Goal: Communication & Community: Participate in discussion

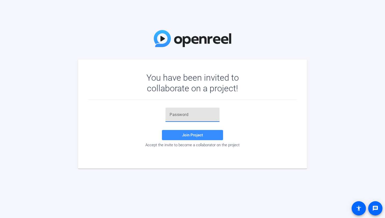
click at [189, 113] on input "text" at bounding box center [193, 115] width 46 height 6
paste input ",8C%],"
type input ",8C%],"
click at [195, 138] on span at bounding box center [192, 135] width 61 height 12
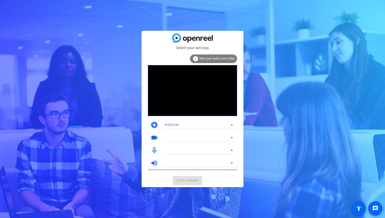
click at [232, 124] on icon at bounding box center [232, 125] width 6 height 6
click at [176, 135] on span "WEBCAM" at bounding box center [172, 135] width 14 height 6
click at [282, 126] on div "Select your settings info Test your audio and video camera WEBCAM videocam mic_…" at bounding box center [192, 109] width 385 height 218
click at [179, 143] on div at bounding box center [199, 145] width 76 height 6
click at [232, 136] on mat-form-field "FaceTime HD Camera (2C0E:82E3)" at bounding box center [199, 138] width 76 height 8
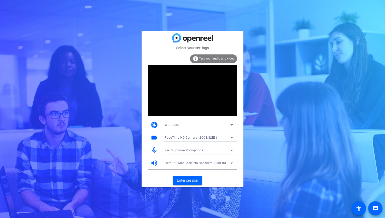
click at [232, 151] on icon at bounding box center [232, 151] width 6 height 6
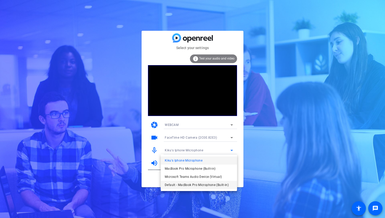
click at [198, 187] on span "Default - MacBook Pro Microphone (Built-in)" at bounding box center [197, 185] width 64 height 6
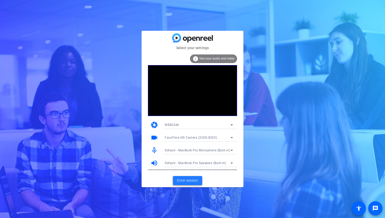
click at [189, 181] on span "Enter session" at bounding box center [187, 180] width 21 height 5
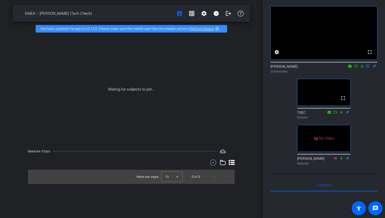
scroll to position [19, 0]
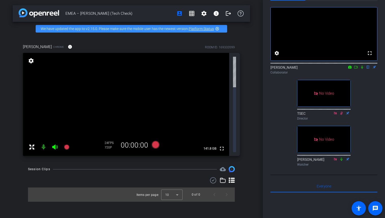
click at [218, 29] on mat-icon "highlight_off" at bounding box center [217, 29] width 4 height 4
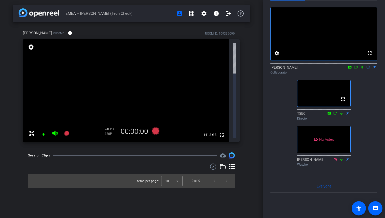
click at [32, 130] on icon at bounding box center [32, 133] width 6 height 6
click at [255, 73] on div "EMEA – Gonzalo Mibelli (Tech Check) account_box grid_on settings info logout Go…" at bounding box center [131, 109] width 263 height 218
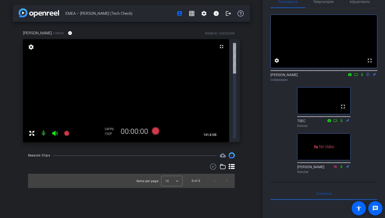
scroll to position [9, 0]
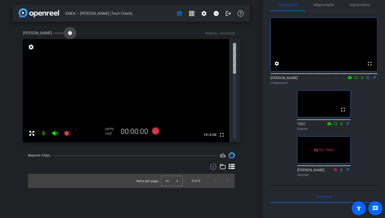
click at [68, 33] on mat-icon "info" at bounding box center [70, 33] width 5 height 5
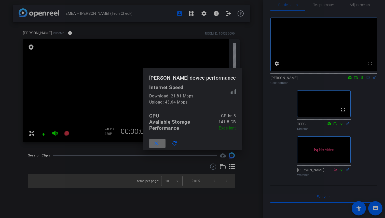
click at [159, 143] on mat-icon "close" at bounding box center [156, 144] width 6 height 6
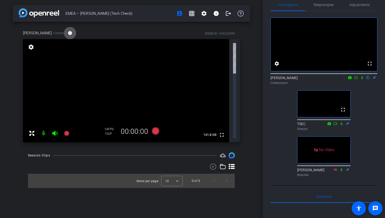
click at [97, 151] on div "EMEA – Gonzalo Mibelli (Tech Check) account_box grid_on settings info logout Go…" at bounding box center [131, 109] width 263 height 218
click at [13, 70] on div "Gonzalo Mibelli Chrome info ROOM ID: 169332099 fullscreen settings 141.8 GB 24 …" at bounding box center [131, 85] width 237 height 126
click at [34, 131] on icon at bounding box center [31, 133] width 5 height 5
click at [30, 130] on icon at bounding box center [32, 133] width 6 height 6
click at [43, 128] on mat-icon at bounding box center [43, 133] width 10 height 10
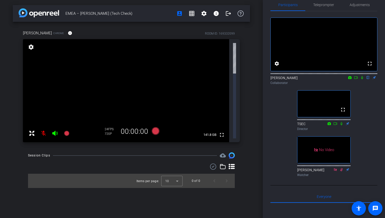
click at [43, 128] on mat-icon at bounding box center [43, 133] width 10 height 10
click at [10, 63] on div "EMEA – Gonzalo Mibelli (Tech Check) account_box grid_on settings info logout Go…" at bounding box center [131, 109] width 263 height 218
click at [249, 60] on div "Gonzalo Mibelli Chrome info ROOM ID: 169332099 fullscreen settings 141.8 GB 24 …" at bounding box center [131, 85] width 237 height 126
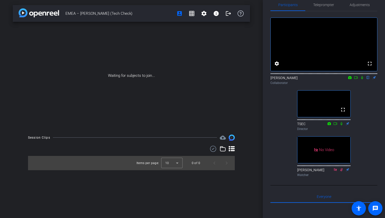
click at [279, 117] on div "fullscreen settings Kiku Vives flip Collaborator fullscreen TSEC Director No Vi…" at bounding box center [324, 95] width 107 height 168
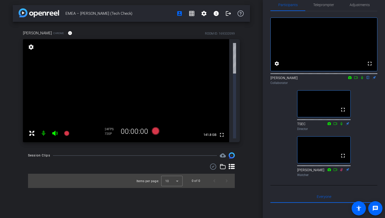
click at [93, 58] on video at bounding box center [126, 90] width 206 height 103
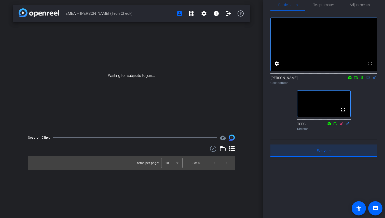
click at [319, 153] on span "Everyone 0" at bounding box center [324, 151] width 15 height 4
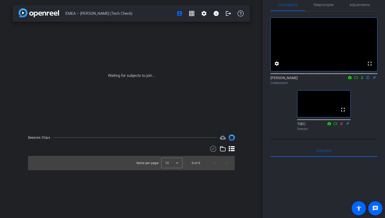
click at [327, 189] on div at bounding box center [324, 220] width 107 height 126
click at [282, 116] on div "fullscreen settings Kiku Vives flip Collaborator fullscreen TSEC Director" at bounding box center [324, 72] width 107 height 122
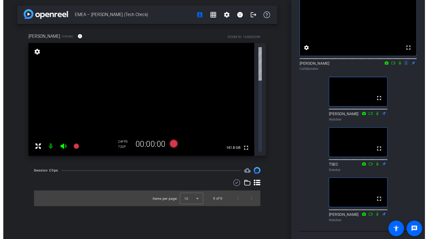
scroll to position [27, 0]
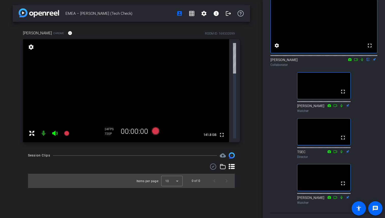
click at [372, 116] on div "fullscreen settings Kiku Vives flip Collaborator fullscreen Diana Trojanus Watc…" at bounding box center [324, 100] width 107 height 214
click at [336, 108] on mat-icon at bounding box center [336, 105] width 6 height 5
click at [362, 123] on div "fullscreen settings Kiku Vives flip Collaborator fullscreen Diana Trojanus Watc…" at bounding box center [324, 100] width 107 height 214
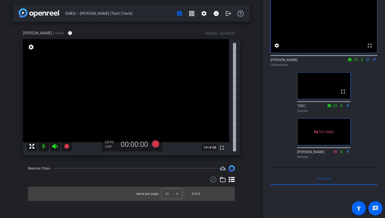
click at [355, 61] on icon at bounding box center [356, 60] width 4 height 4
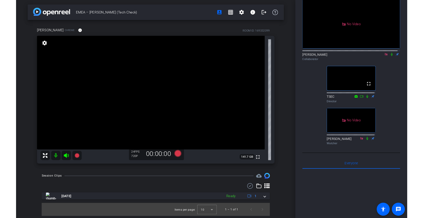
scroll to position [26, 0]
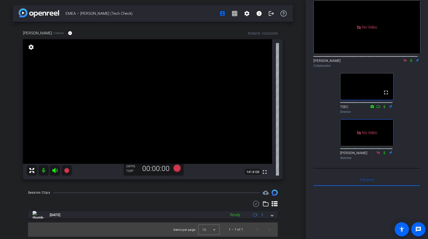
click at [385, 62] on icon at bounding box center [405, 60] width 3 height 3
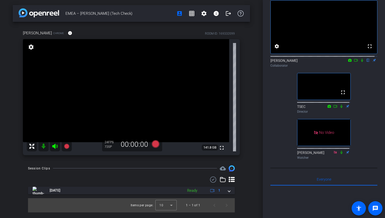
click at [360, 62] on icon at bounding box center [362, 61] width 4 height 4
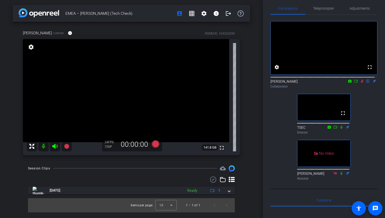
scroll to position [0, 0]
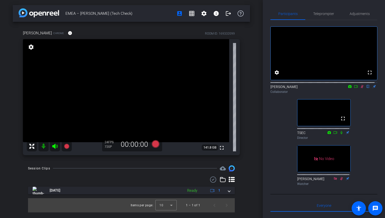
click at [360, 111] on div "fullscreen settings Kiku Vives flip Collaborator fullscreen TSEC Director No Vi…" at bounding box center [324, 104] width 107 height 168
click at [360, 88] on icon at bounding box center [362, 87] width 4 height 4
click at [41, 151] on mat-icon at bounding box center [43, 146] width 10 height 10
click at [43, 147] on mat-icon at bounding box center [43, 146] width 10 height 10
click at [44, 142] on video at bounding box center [126, 90] width 206 height 103
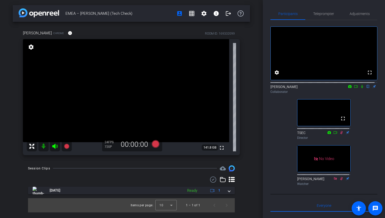
click at [43, 148] on mat-icon at bounding box center [43, 146] width 10 height 10
click at [43, 146] on mat-icon at bounding box center [43, 146] width 10 height 10
click at [360, 88] on icon at bounding box center [362, 87] width 4 height 4
click at [366, 129] on div "fullscreen settings Kiku Vives flip Collaborator fullscreen TSEC Director No Vi…" at bounding box center [324, 104] width 107 height 168
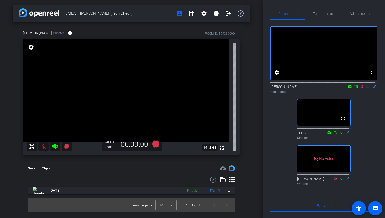
click at [43, 144] on mat-icon at bounding box center [43, 146] width 10 height 10
click at [371, 114] on div "fullscreen settings Kiku Vives flip Collaborator fullscreen TSEC Director No Vi…" at bounding box center [324, 104] width 107 height 168
click at [278, 129] on div "fullscreen settings Kiku Vives flip Collaborator fullscreen TSEC Director No Vi…" at bounding box center [324, 104] width 107 height 168
click at [361, 112] on div "fullscreen settings Kiku Vives flip Collaborator fullscreen TSEC Director No Vi…" at bounding box center [324, 104] width 107 height 168
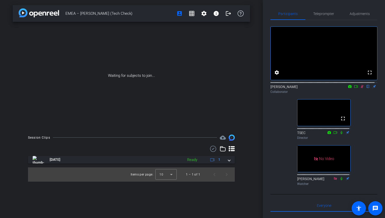
click at [365, 122] on div "fullscreen settings Kiku Vives flip Collaborator fullscreen TSEC Director No Vi…" at bounding box center [324, 104] width 107 height 168
click at [366, 136] on div "fullscreen settings Kiku Vives flip Collaborator fullscreen TSEC Director No Vi…" at bounding box center [324, 104] width 107 height 168
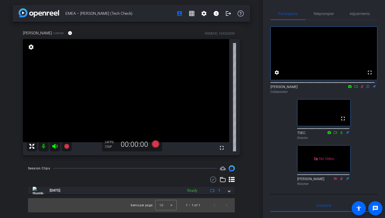
click at [11, 154] on div "EMEA – Gonzalo Mibelli (Tech Check) account_box grid_on settings info logout Go…" at bounding box center [131, 109] width 263 height 218
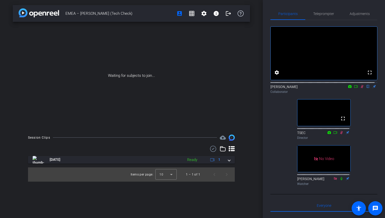
click at [368, 134] on div "fullscreen settings Kiku Vives flip Collaborator fullscreen TSEC Director No Vi…" at bounding box center [324, 104] width 107 height 168
click at [360, 136] on div "fullscreen settings Kiku Vives flip Collaborator fullscreen TSEC Director No Vi…" at bounding box center [324, 104] width 107 height 168
click at [361, 88] on icon at bounding box center [362, 86] width 3 height 3
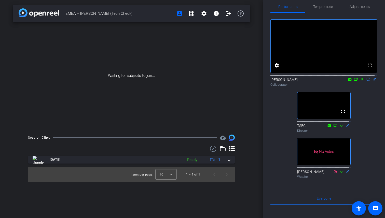
scroll to position [8, 0]
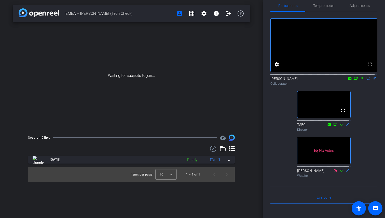
click at [360, 80] on icon at bounding box center [362, 79] width 4 height 4
click at [361, 80] on icon at bounding box center [362, 78] width 3 height 3
